Goal: Task Accomplishment & Management: Manage account settings

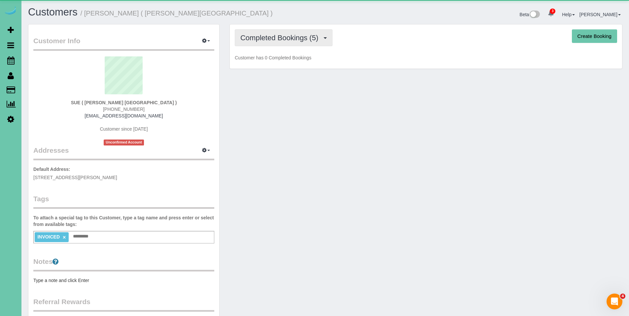
click at [289, 34] on span "Completed Bookings (5)" at bounding box center [280, 38] width 81 height 8
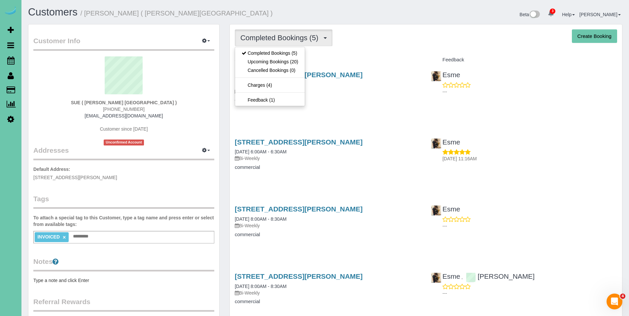
click at [360, 59] on h4 "Service" at bounding box center [328, 60] width 186 height 6
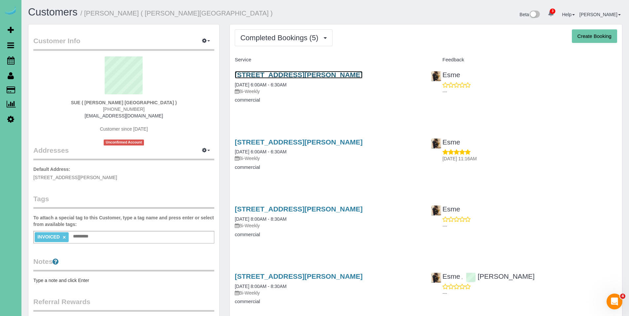
click at [279, 79] on link "609 Olson Dr #5, Papillion, NE 68046" at bounding box center [299, 75] width 128 height 8
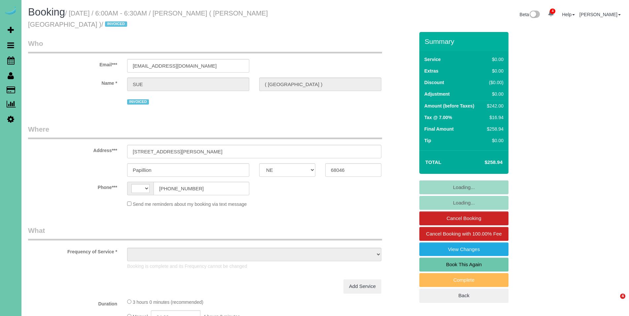
select select "NE"
select select "string:[GEOGRAPHIC_DATA]"
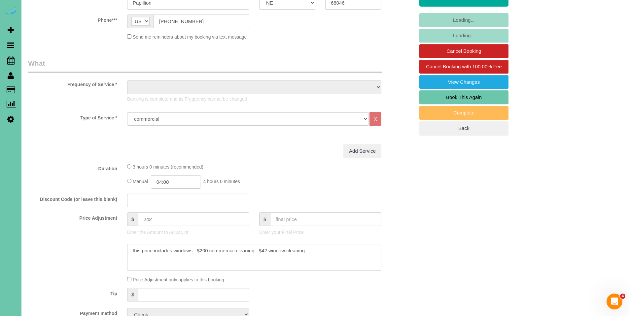
select select "object:932"
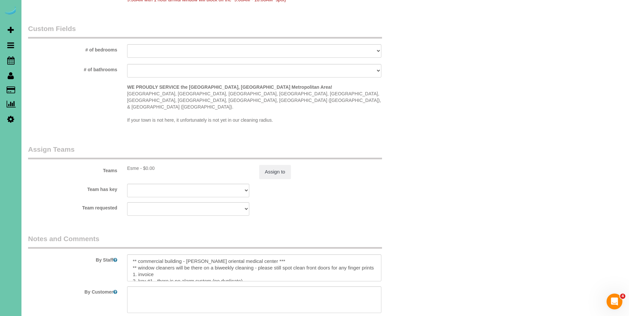
scroll to position [622, 0]
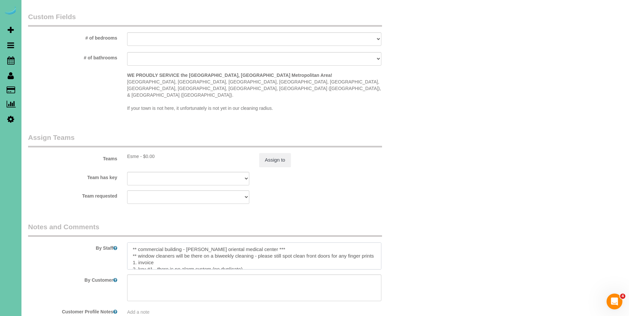
click at [316, 244] on textarea at bounding box center [254, 256] width 254 height 27
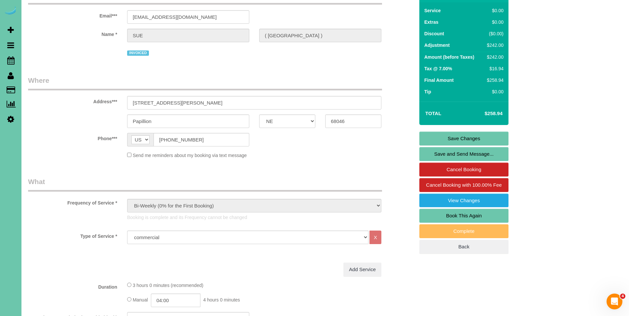
scroll to position [0, 0]
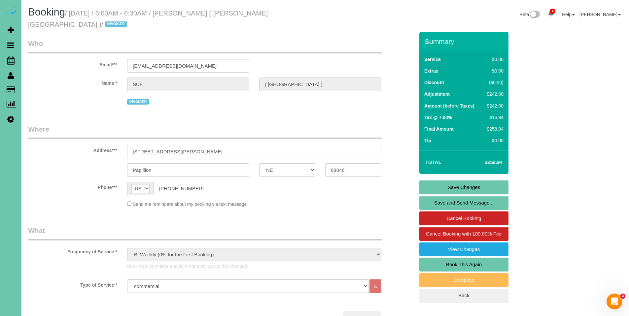
drag, startPoint x: 203, startPoint y: 150, endPoint x: 121, endPoint y: 147, distance: 81.3
click at [121, 147] on div "Address*** [STREET_ADDRESS][PERSON_NAME]" at bounding box center [221, 141] width 396 height 34
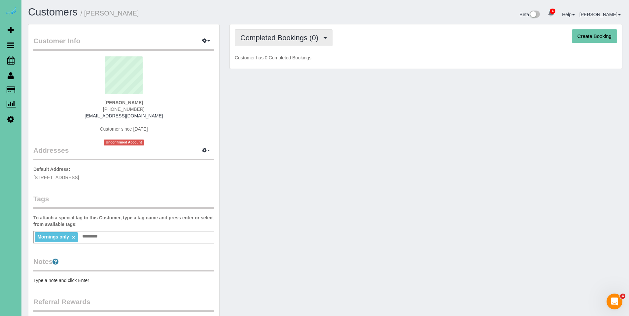
click at [289, 41] on span "Completed Bookings (0)" at bounding box center [280, 38] width 81 height 8
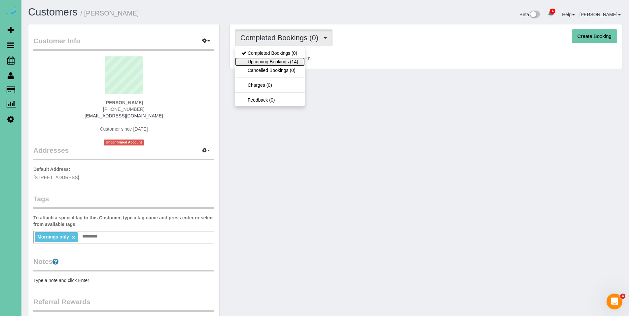
click at [279, 62] on link "Upcoming Bookings (14)" at bounding box center [270, 61] width 70 height 9
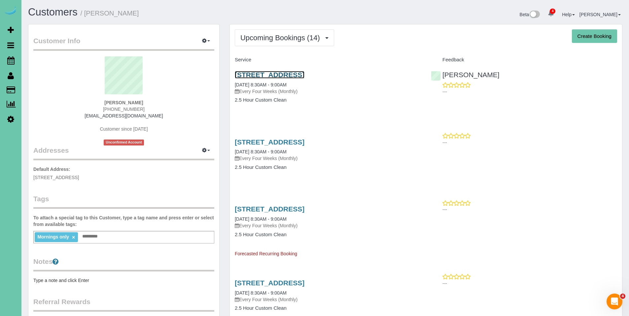
click at [279, 77] on link "10817 S 197th St #101, Gretna, NE 68028" at bounding box center [270, 75] width 70 height 8
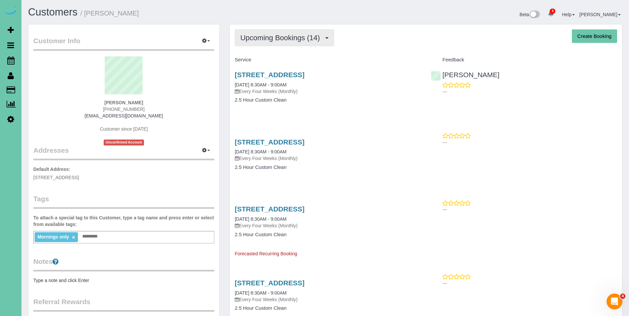
click at [279, 37] on span "Upcoming Bookings (14)" at bounding box center [281, 38] width 83 height 8
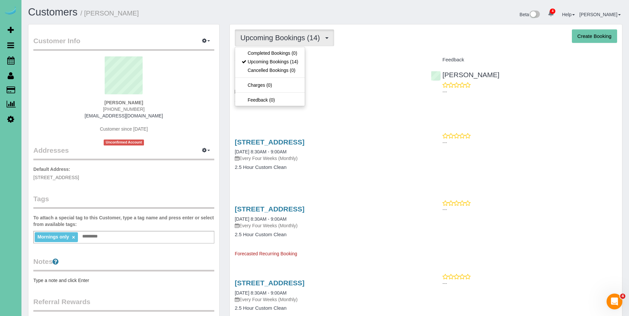
click at [279, 37] on span "Upcoming Bookings (14)" at bounding box center [281, 38] width 83 height 8
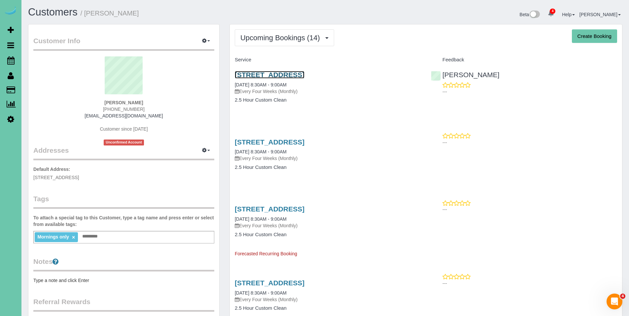
click at [288, 76] on link "10817 S 197th St #101, Gretna, NE 68028" at bounding box center [270, 75] width 70 height 8
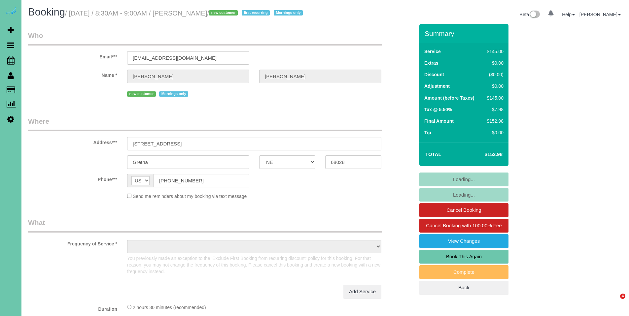
select select "NE"
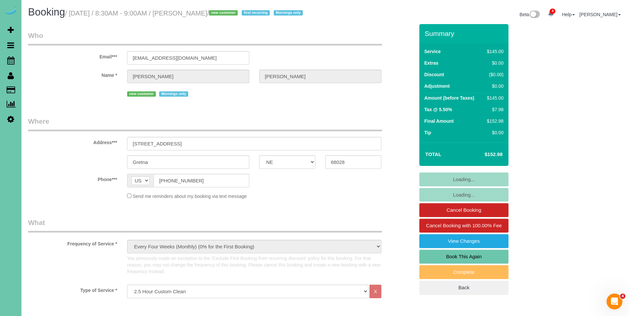
select select "object:865"
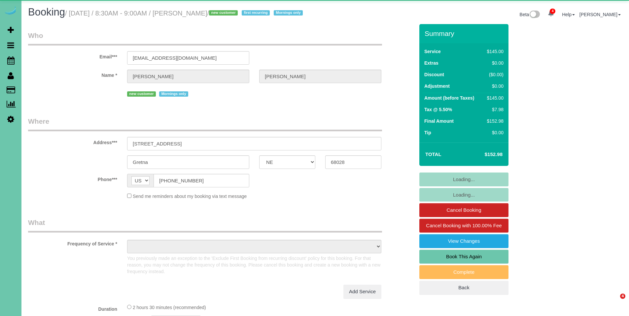
select select "NE"
select select "object:879"
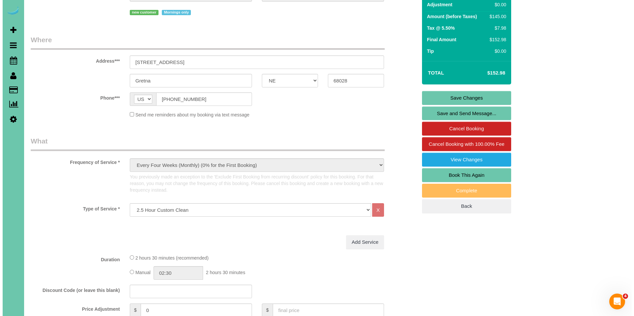
scroll to position [105, 0]
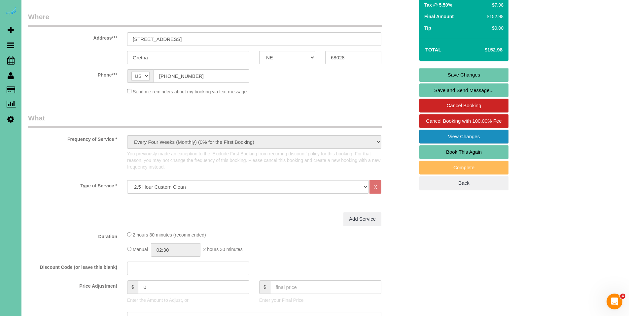
click at [475, 144] on link "View Changes" at bounding box center [463, 137] width 89 height 14
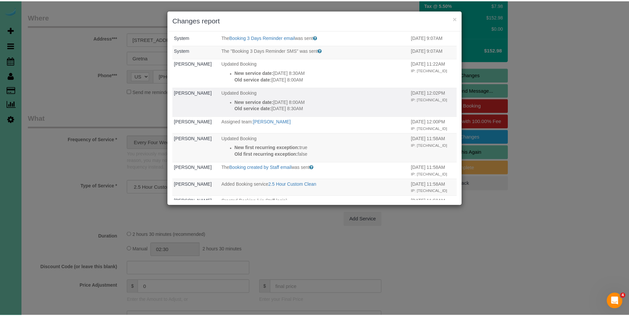
scroll to position [68, 0]
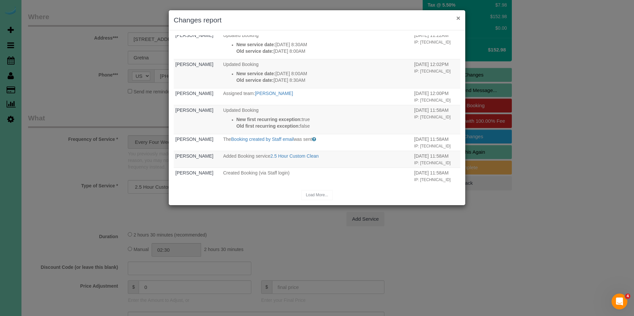
click at [460, 19] on button "×" at bounding box center [458, 18] width 4 height 7
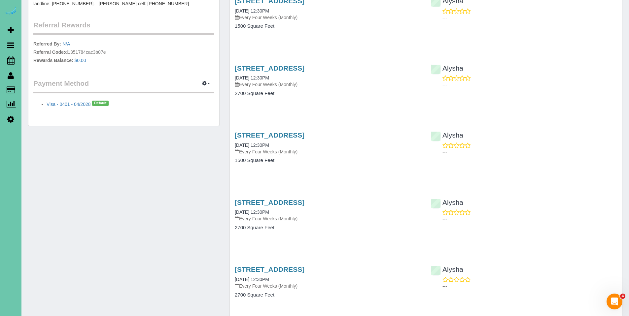
scroll to position [276, 0]
click at [208, 83] on span "button" at bounding box center [208, 83] width 3 height 1
click at [192, 107] on link "Add Credit/Debit Card" at bounding box center [183, 104] width 62 height 9
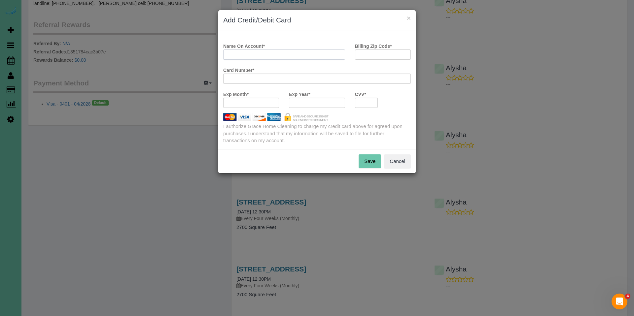
click at [287, 52] on input "Name On Account *" at bounding box center [284, 55] width 122 height 10
click at [401, 162] on button "Cancel" at bounding box center [397, 161] width 27 height 14
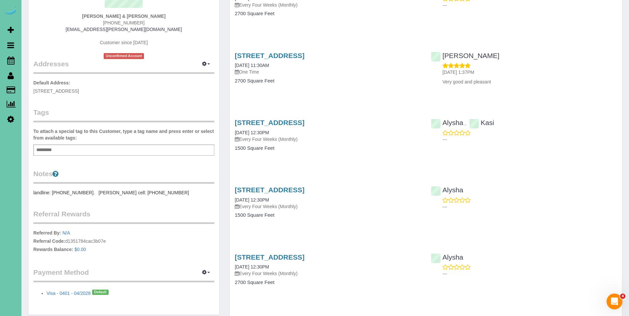
scroll to position [86, 0]
drag, startPoint x: 154, startPoint y: 16, endPoint x: 128, endPoint y: 16, distance: 25.8
click at [128, 16] on div "Pam & Mike Smiricky (402) 616-8558 mikesmiricky@cox.net Customer since 2024 Unc…" at bounding box center [123, 14] width 181 height 89
copy strong "Smiricky"
click at [205, 274] on icon "button" at bounding box center [204, 273] width 5 height 4
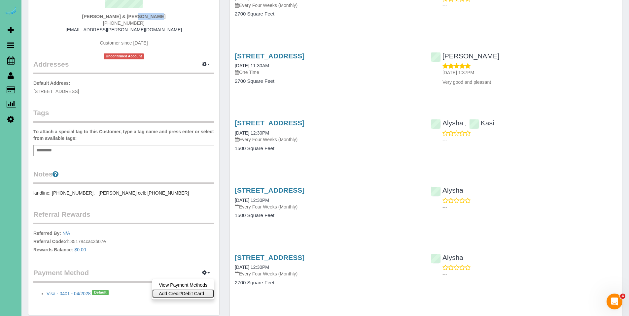
click at [198, 293] on link "Add Credit/Debit Card" at bounding box center [183, 294] width 62 height 9
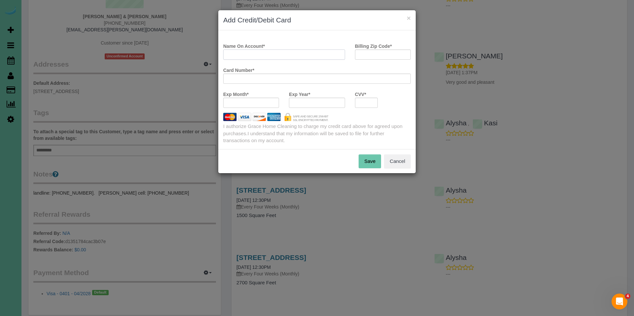
click at [284, 51] on input "Name On Account *" at bounding box center [284, 55] width 122 height 10
paste input "Smiricky"
click at [244, 54] on input "Michael FSmiricky" at bounding box center [284, 55] width 122 height 10
type input "Michael F Smiricky"
click at [370, 54] on input "Billing Zip Code *" at bounding box center [383, 55] width 56 height 10
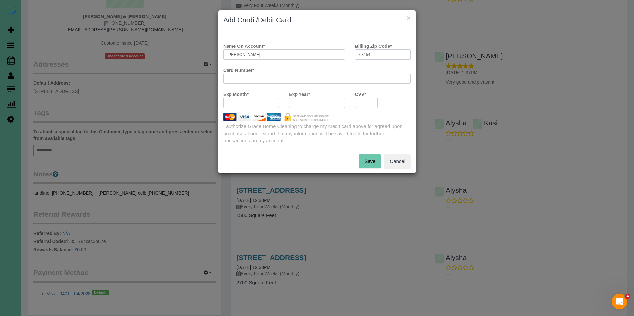
type input "68154"
click at [334, 76] on iframe at bounding box center [316, 79] width 179 height 6
click at [375, 101] on div at bounding box center [366, 103] width 23 height 10
click at [370, 162] on button "Save" at bounding box center [370, 161] width 22 height 14
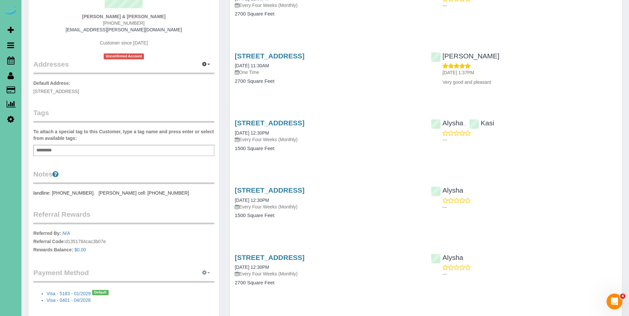
click at [205, 274] on icon "button" at bounding box center [204, 273] width 5 height 4
click at [195, 287] on link "View Payment Methods" at bounding box center [183, 285] width 62 height 9
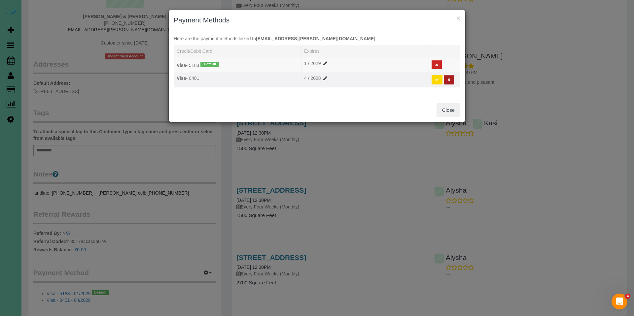
click at [451, 81] on button at bounding box center [449, 80] width 10 height 10
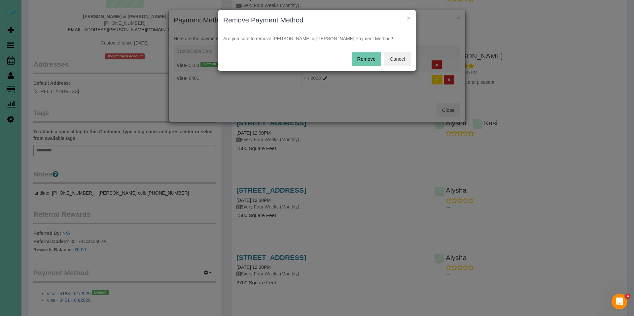
click at [367, 59] on button "Remove" at bounding box center [367, 59] width 30 height 14
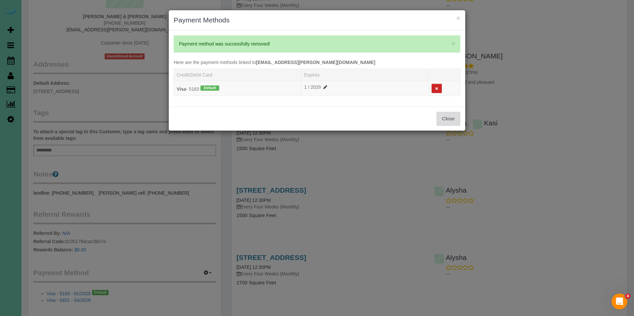
click at [453, 116] on button "Close" at bounding box center [448, 119] width 24 height 14
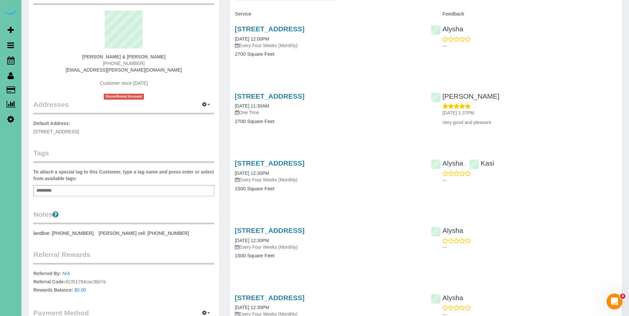
scroll to position [0, 0]
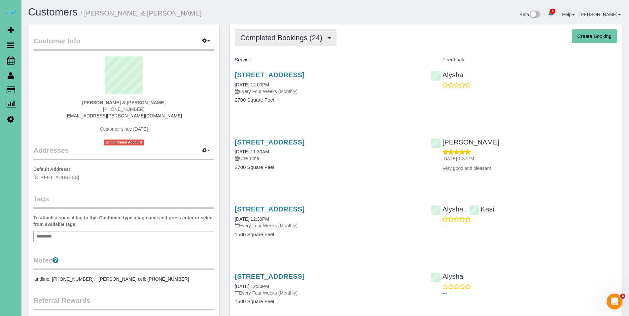
click at [291, 38] on span "Completed Bookings (24)" at bounding box center [282, 38] width 85 height 8
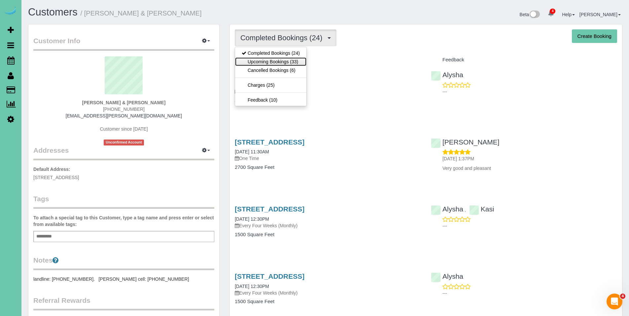
click at [284, 60] on link "Upcoming Bookings (33)" at bounding box center [270, 61] width 71 height 9
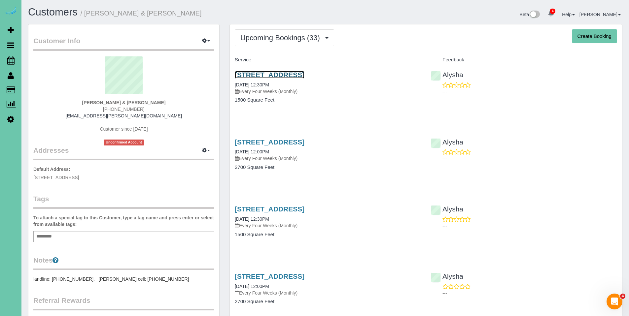
click at [286, 76] on link "1828 N 132nd Ave, Omaha, NE 68154" at bounding box center [270, 75] width 70 height 8
click at [293, 211] on link "1828 N 132nd Ave, Omaha, NE 68154" at bounding box center [270, 209] width 70 height 8
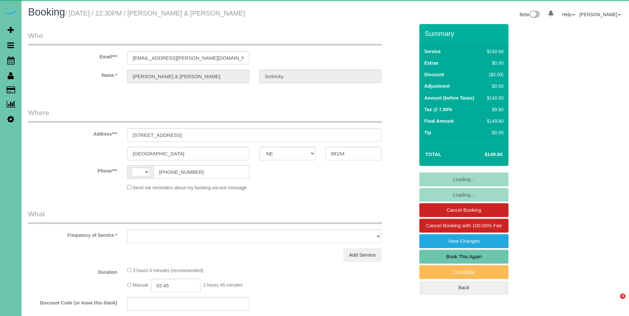
select select "NE"
select select "string:[GEOGRAPHIC_DATA]"
select select "object:657"
select select "string:fspay-ecf5583c-9f10-4d94-ad8f-88153cf8cbe0"
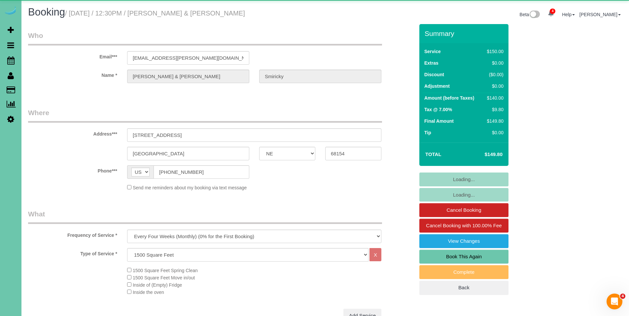
select select "object:887"
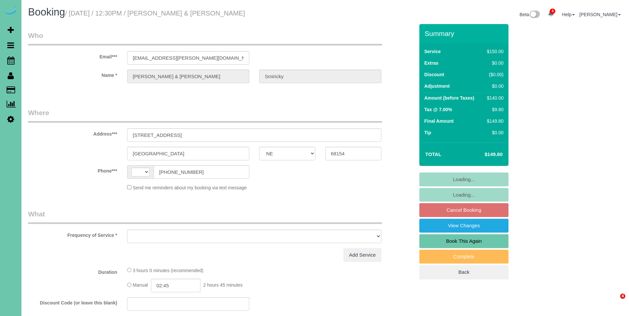
select select "NE"
select select "string:[GEOGRAPHIC_DATA]"
select select "object:686"
select select "string:fspay-ecf5583c-9f10-4d94-ad8f-88153cf8cbe0"
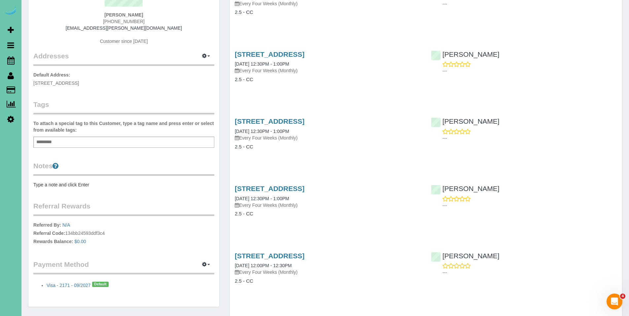
scroll to position [74, 0]
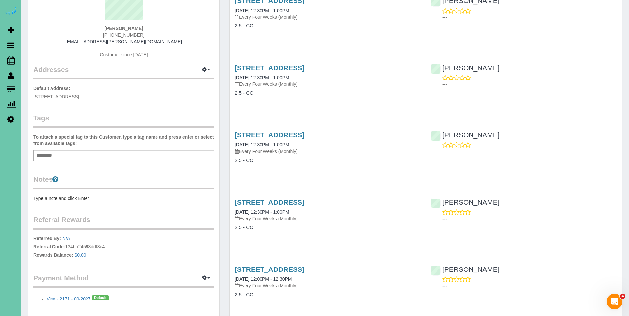
drag, startPoint x: 150, startPoint y: 27, endPoint x: 114, endPoint y: 26, distance: 36.4
click at [103, 28] on div "[PERSON_NAME] [PHONE_NUMBER] [EMAIL_ADDRESS][PERSON_NAME][DOMAIN_NAME] Customer…" at bounding box center [123, 23] width 181 height 83
copy strong "[PERSON_NAME]"
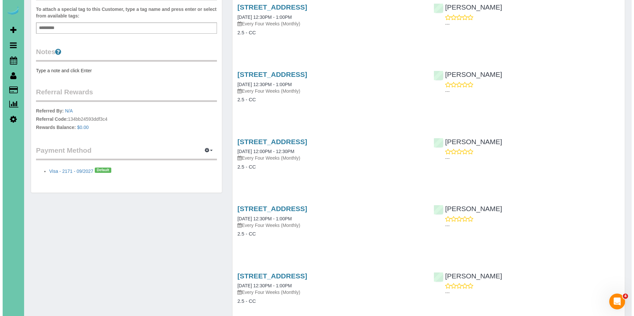
scroll to position [202, 0]
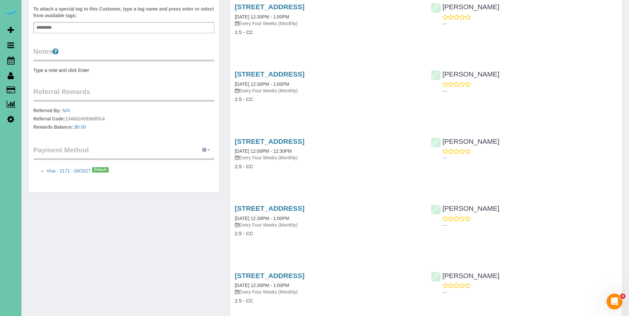
click at [207, 151] on button "button" at bounding box center [206, 150] width 17 height 10
click at [189, 169] on link "Add Credit/Debit Card" at bounding box center [183, 171] width 62 height 9
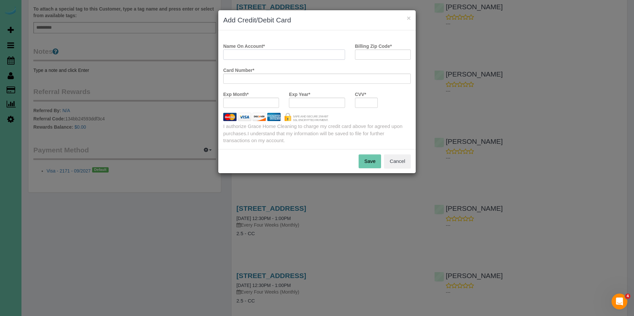
click at [278, 52] on input "Name On Account *" at bounding box center [284, 55] width 122 height 10
paste input "[PERSON_NAME]"
click at [239, 53] on input "[PERSON_NAME]" at bounding box center [284, 55] width 122 height 10
type input "[PERSON_NAME]"
click at [377, 56] on input "Billing Zip Code *" at bounding box center [383, 55] width 56 height 10
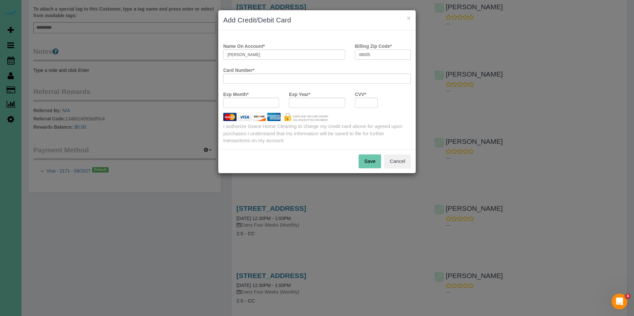
type input "68005"
click at [374, 102] on div at bounding box center [366, 103] width 23 height 10
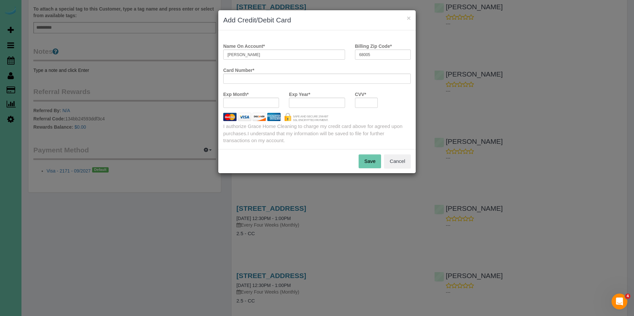
click at [374, 102] on div at bounding box center [366, 103] width 23 height 10
click at [372, 161] on button "Save" at bounding box center [370, 161] width 22 height 14
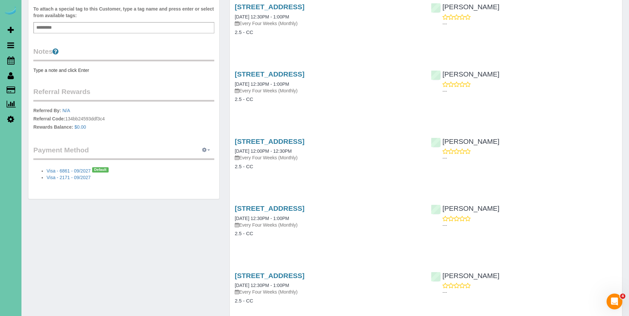
click at [205, 150] on icon "button" at bounding box center [204, 150] width 5 height 4
click at [201, 164] on link "View Payment Methods" at bounding box center [183, 162] width 62 height 9
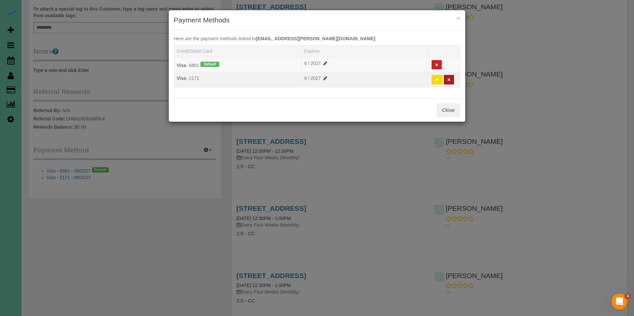
click at [453, 79] on button at bounding box center [449, 80] width 10 height 10
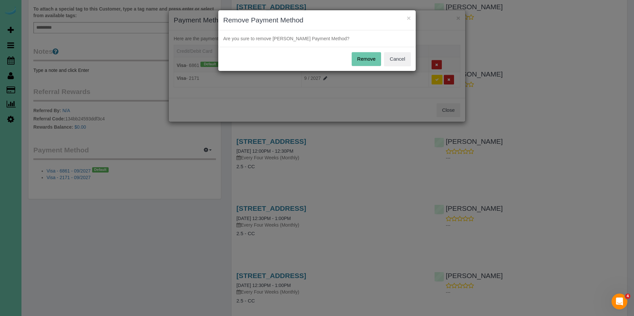
click at [372, 55] on button "Remove" at bounding box center [367, 59] width 30 height 14
